Goal: Information Seeking & Learning: Learn about a topic

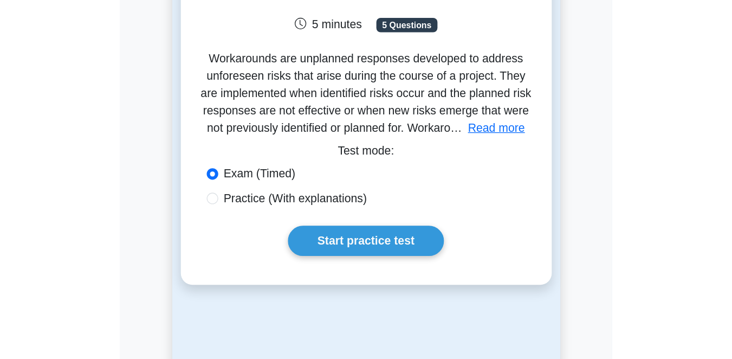
scroll to position [108, 0]
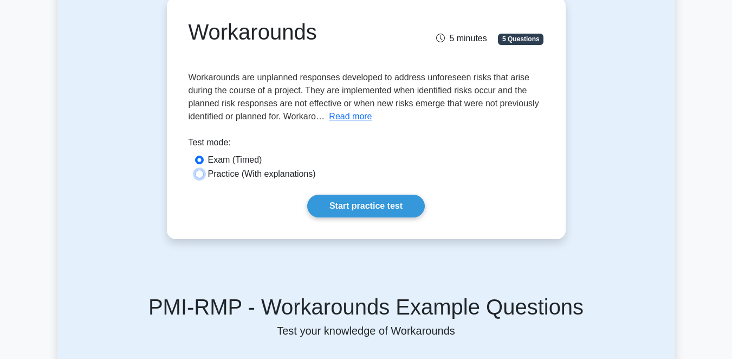
click at [197, 176] on input "Practice (With explanations)" at bounding box center [199, 174] width 9 height 9
radio input "true"
click at [199, 162] on input "Exam (Timed)" at bounding box center [199, 160] width 9 height 9
radio input "true"
click at [349, 206] on link "Start practice test" at bounding box center [366, 206] width 118 height 23
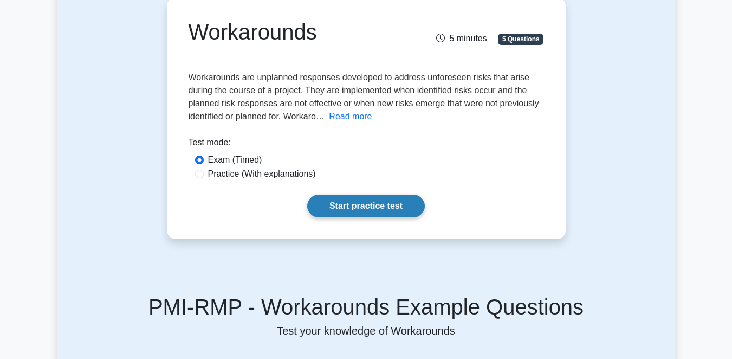
click at [349, 206] on link "Start practice test" at bounding box center [366, 206] width 118 height 23
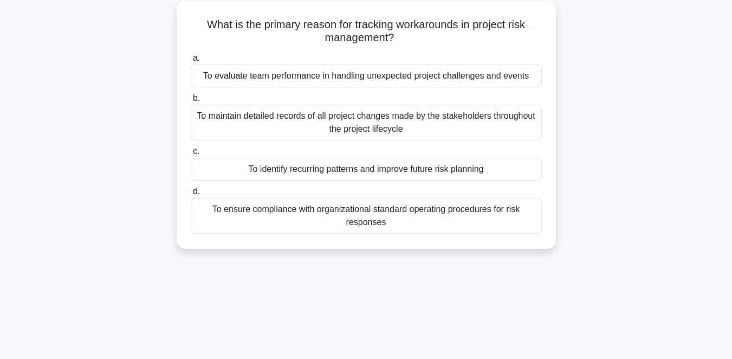
scroll to position [54, 0]
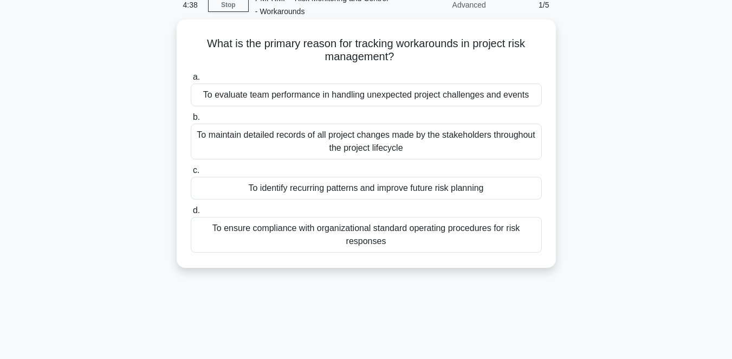
click at [395, 144] on div "To maintain detailed records of all project changes made by the stakeholders th…" at bounding box center [366, 142] width 351 height 36
click at [191, 121] on input "b. To maintain detailed records of all project changes made by the stakeholders…" at bounding box center [191, 117] width 0 height 7
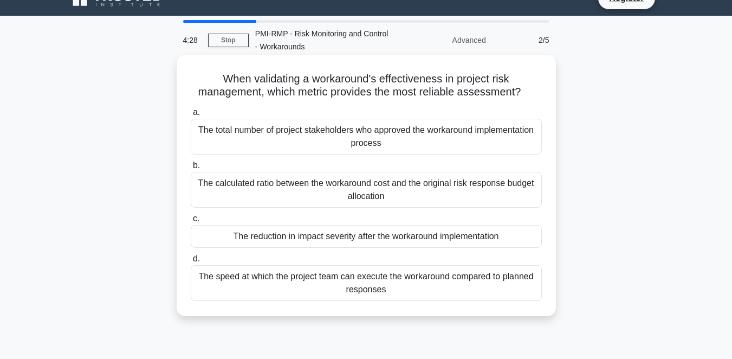
scroll to position [10, 0]
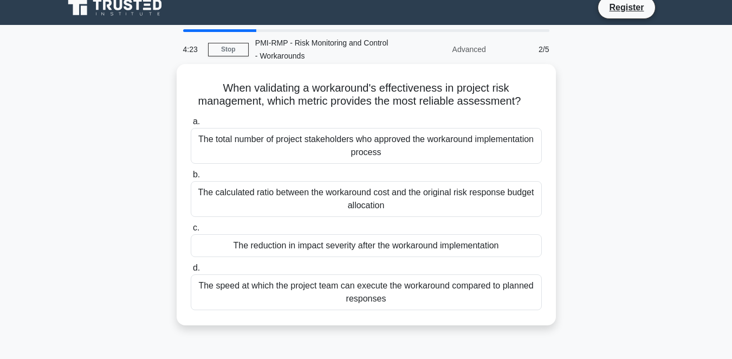
click at [522, 105] on h5 "When validating a workaround's effectiveness in project risk management, which …" at bounding box center [366, 94] width 353 height 27
drag, startPoint x: 522, startPoint y: 105, endPoint x: 225, endPoint y: 93, distance: 296.7
click at [225, 93] on h5 "When validating a workaround's effectiveness in project risk management, which …" at bounding box center [366, 94] width 353 height 27
copy h5 "When validating a workaround's effectiveness in project risk management, which …"
click at [342, 146] on div "The total number of project stakeholders who approved the workaround implementa…" at bounding box center [366, 146] width 351 height 36
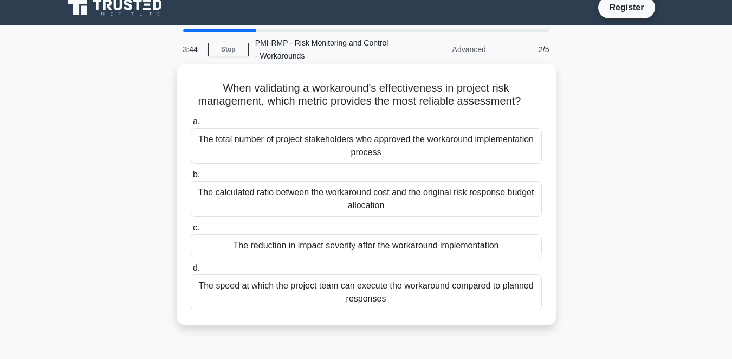
click at [191, 125] on input "a. The total number of project stakeholders who approved the workaround impleme…" at bounding box center [191, 121] width 0 height 7
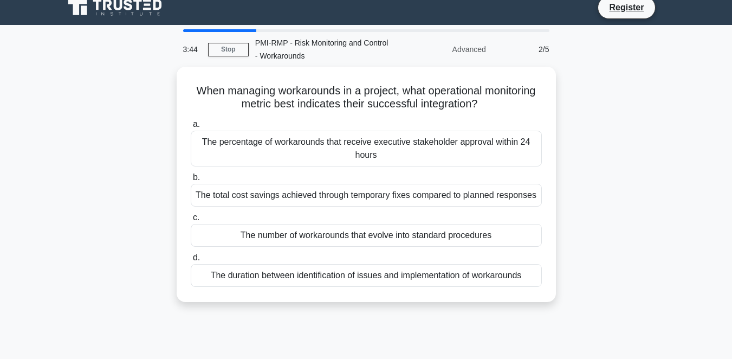
scroll to position [0, 0]
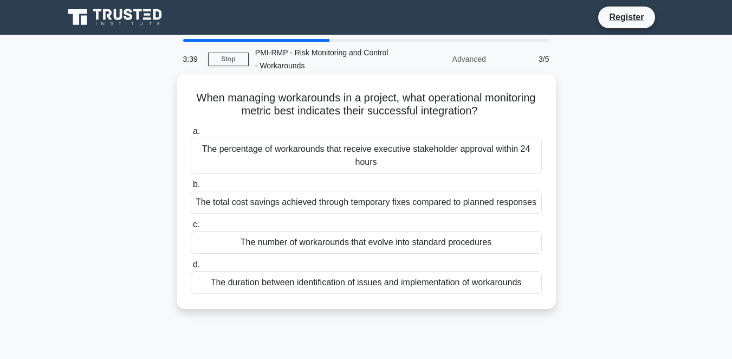
drag, startPoint x: 519, startPoint y: 113, endPoint x: 217, endPoint y: 102, distance: 302.1
click at [217, 102] on h5 "When managing workarounds in a project, what operational monitoring metric best…" at bounding box center [366, 104] width 353 height 27
copy h5 "When managing workarounds in a project, what operational monitoring metric best…"
click at [286, 156] on div "The percentage of workarounds that receive executive stakeholder approval withi…" at bounding box center [366, 156] width 351 height 36
click at [191, 135] on input "a. The percentage of workarounds that receive executive stakeholder approval wi…" at bounding box center [191, 131] width 0 height 7
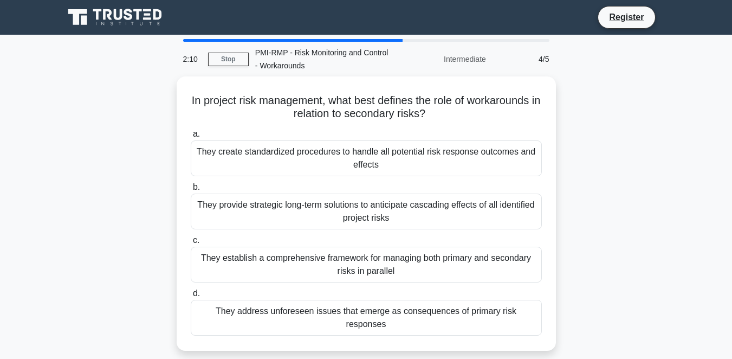
drag, startPoint x: 444, startPoint y: 114, endPoint x: 165, endPoint y: 99, distance: 279.0
click at [165, 99] on div "In project risk management, what best defines the role of workarounds in relati…" at bounding box center [366, 219] width 618 height 287
copy h5 "In project risk management, what best defines the role of workarounds in relati…"
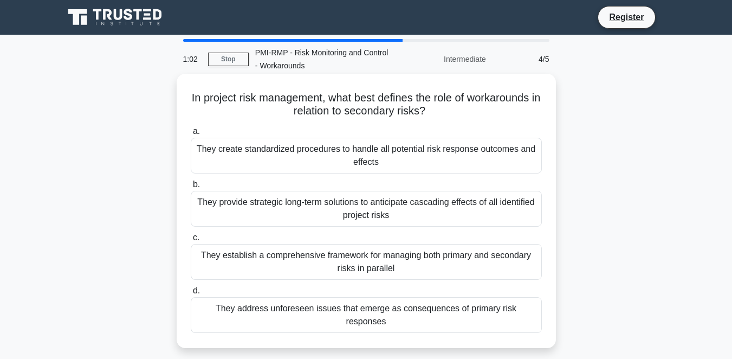
click at [364, 267] on div "They establish a comprehensive framework for managing both primary and secondar…" at bounding box center [366, 262] width 351 height 36
click at [191, 241] on input "c. They establish a comprehensive framework for managing both primary and secon…" at bounding box center [191, 237] width 0 height 7
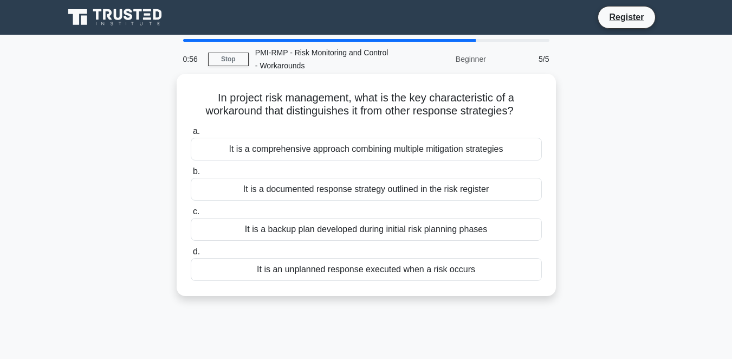
drag, startPoint x: 521, startPoint y: 111, endPoint x: 194, endPoint y: 95, distance: 327.2
click at [194, 95] on h5 "In project risk management, what is the key characteristic of a workaround that…" at bounding box center [366, 104] width 353 height 27
copy h5 "In project risk management, what is the key characteristic of a workaround that…"
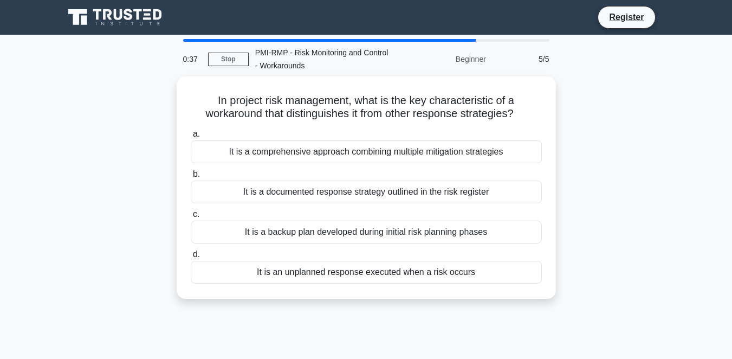
click at [634, 310] on div "In project risk management, what is the key characteristic of a workaround that…" at bounding box center [366, 193] width 618 height 235
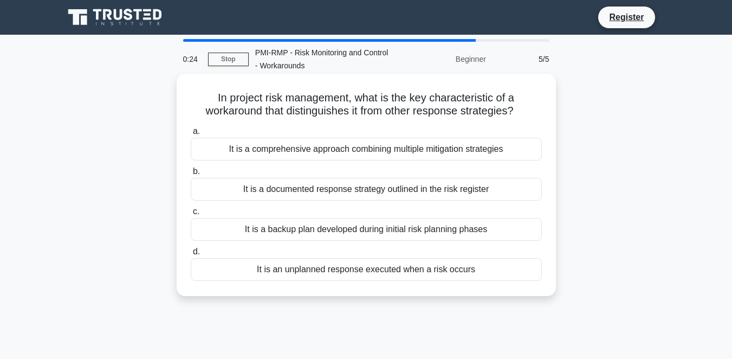
click at [325, 269] on div "It is an unplanned response executed when a risk occurs" at bounding box center [366, 269] width 351 height 23
click at [191, 255] on input "d. It is an unplanned response executed when a risk occurs" at bounding box center [191, 251] width 0 height 7
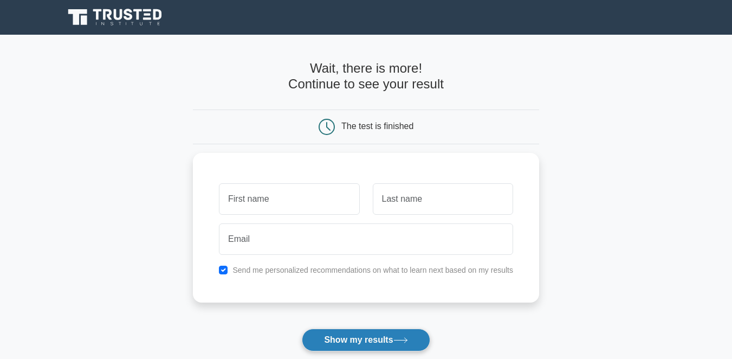
click at [368, 343] on button "Show my results" at bounding box center [366, 339] width 128 height 23
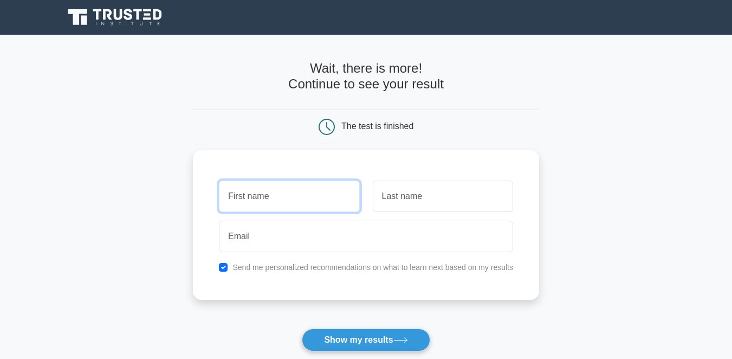
click at [261, 194] on input "text" at bounding box center [289, 196] width 140 height 31
click at [224, 269] on input "checkbox" at bounding box center [223, 267] width 9 height 9
checkbox input "false"
click at [276, 196] on input "text" at bounding box center [289, 196] width 140 height 31
type input "D"
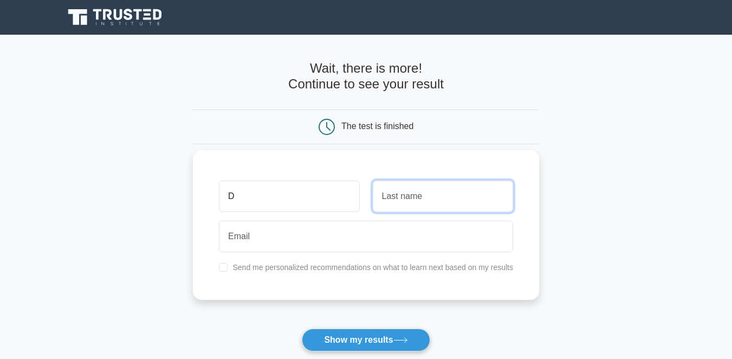
click at [462, 195] on input "text" at bounding box center [443, 196] width 140 height 31
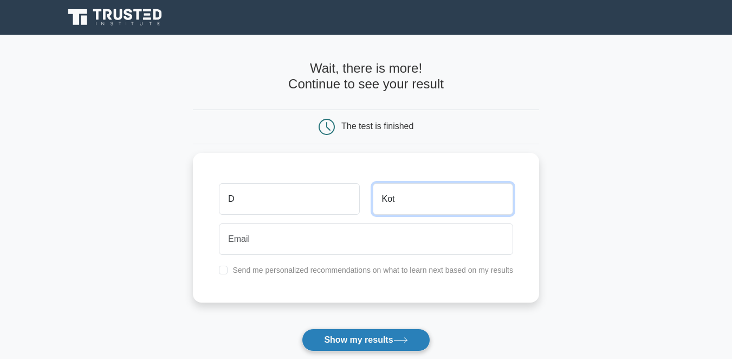
type input "Kot"
click at [396, 341] on button "Show my results" at bounding box center [366, 339] width 128 height 23
